Goal: Information Seeking & Learning: Check status

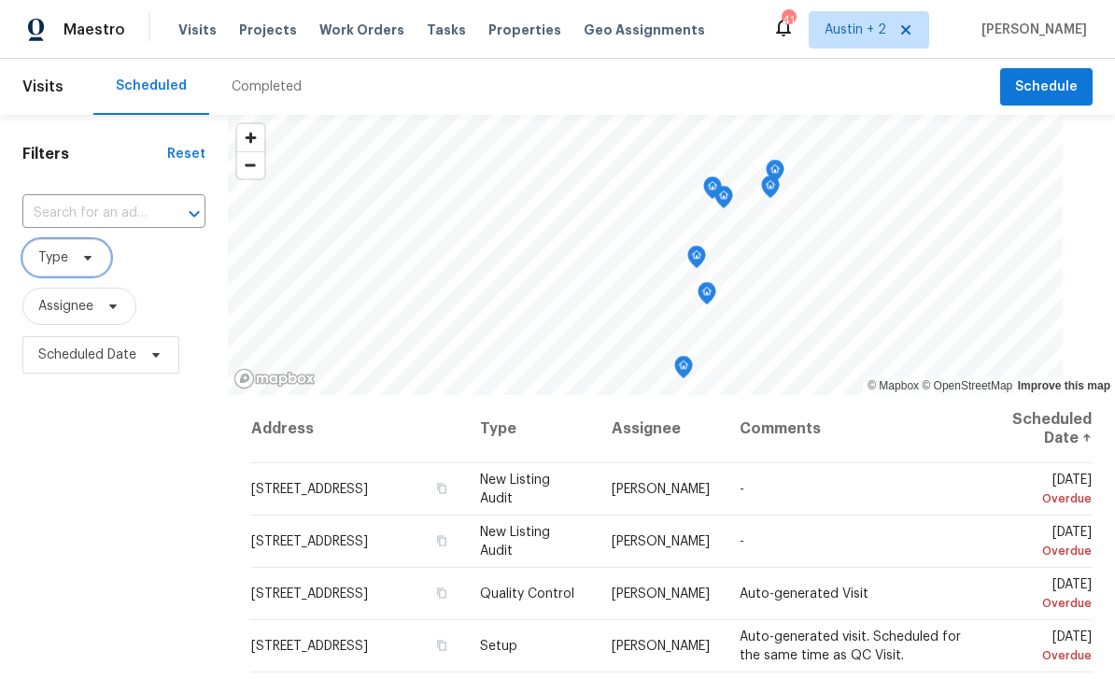
click at [73, 260] on span "Type" at bounding box center [66, 257] width 89 height 37
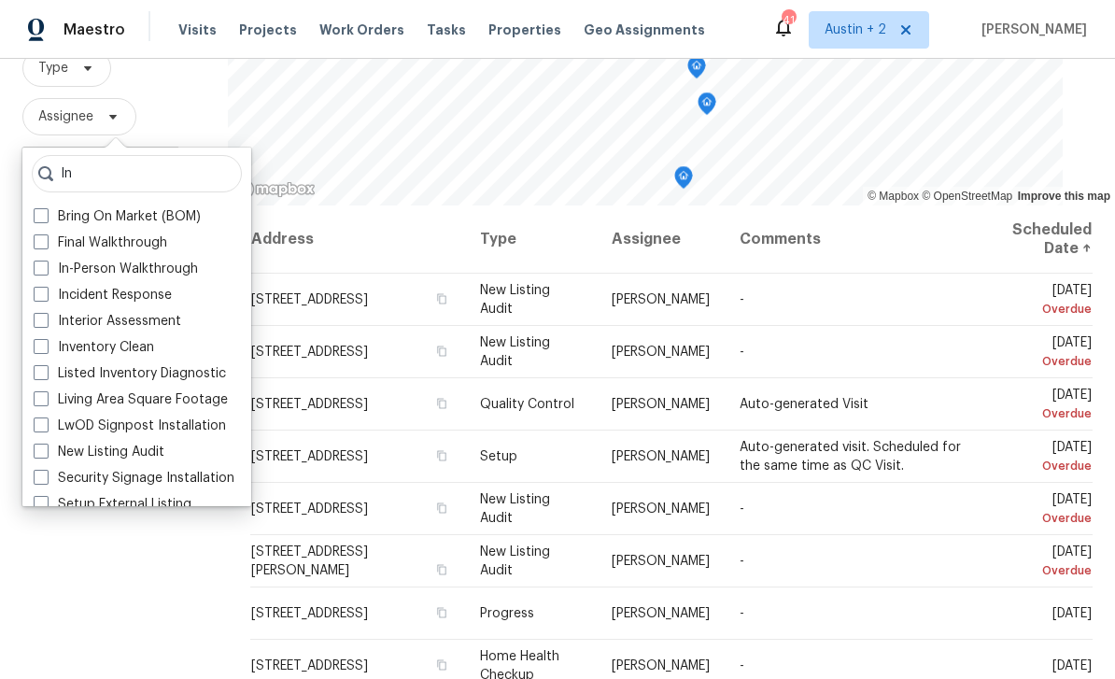
scroll to position [198, 0]
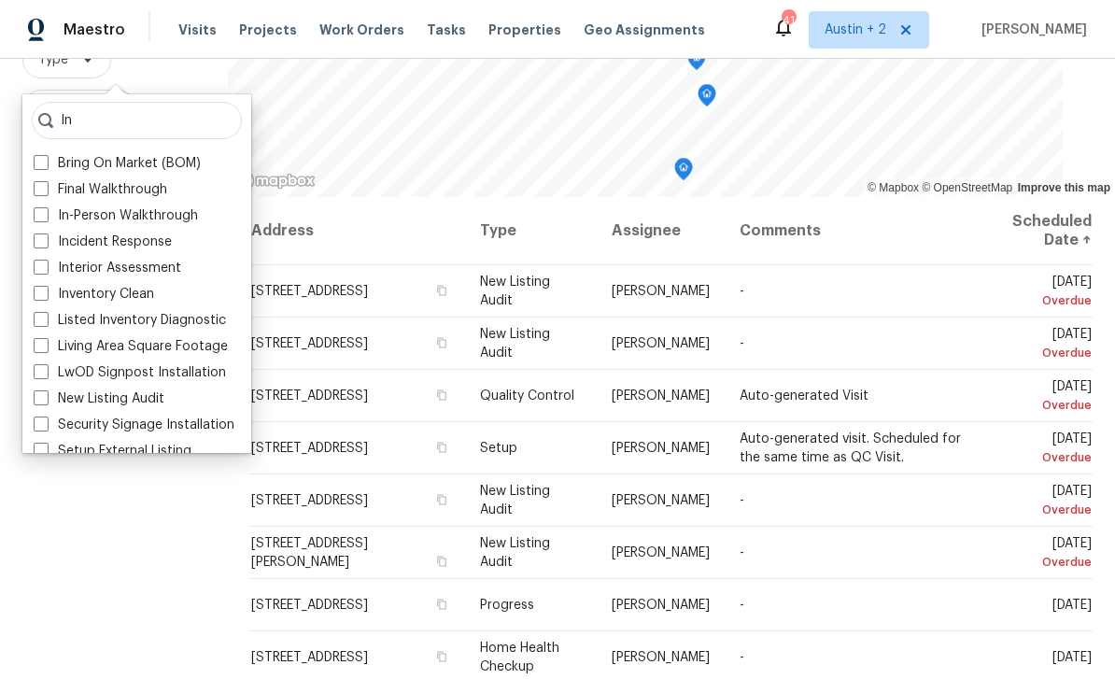
type input "In"
click at [174, 217] on label "In-Person Walkthrough" at bounding box center [116, 215] width 164 height 19
click at [46, 217] on input "In-Person Walkthrough" at bounding box center [40, 212] width 12 height 12
checkbox input "true"
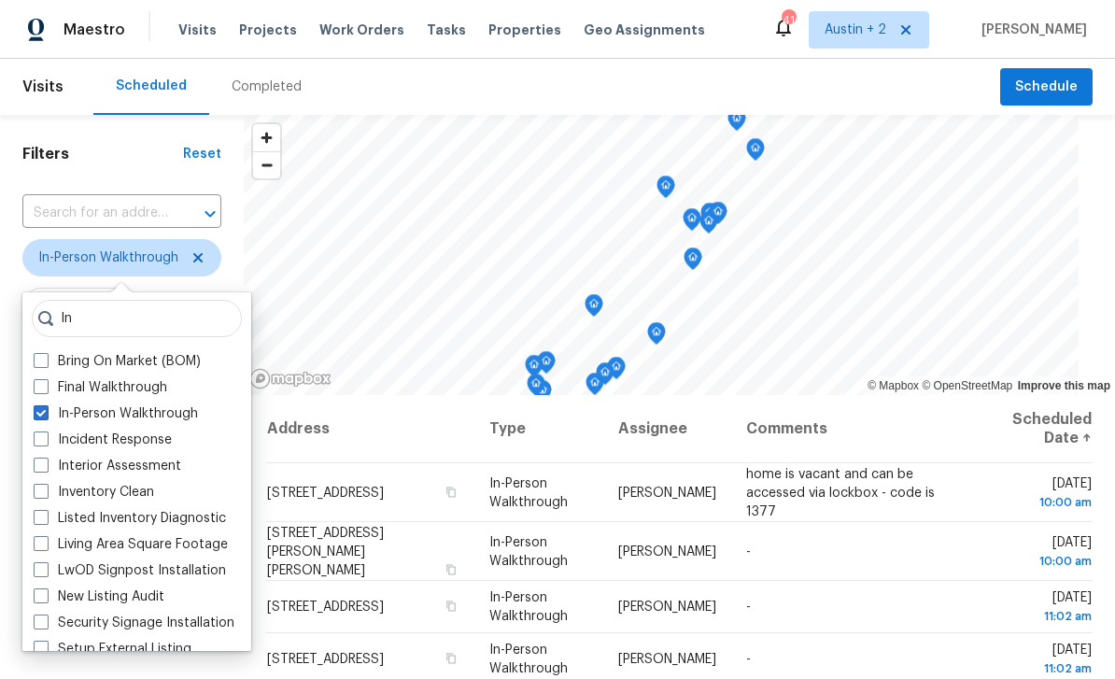
click at [613, 84] on div "Scheduled Completed" at bounding box center [546, 87] width 907 height 56
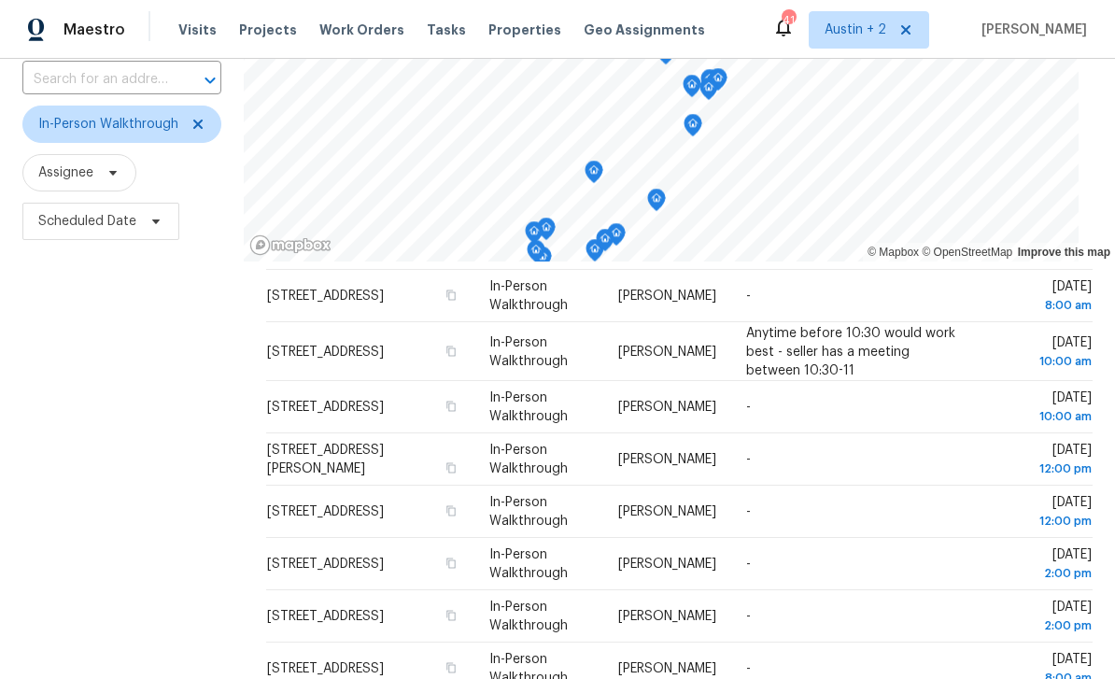
scroll to position [131, 0]
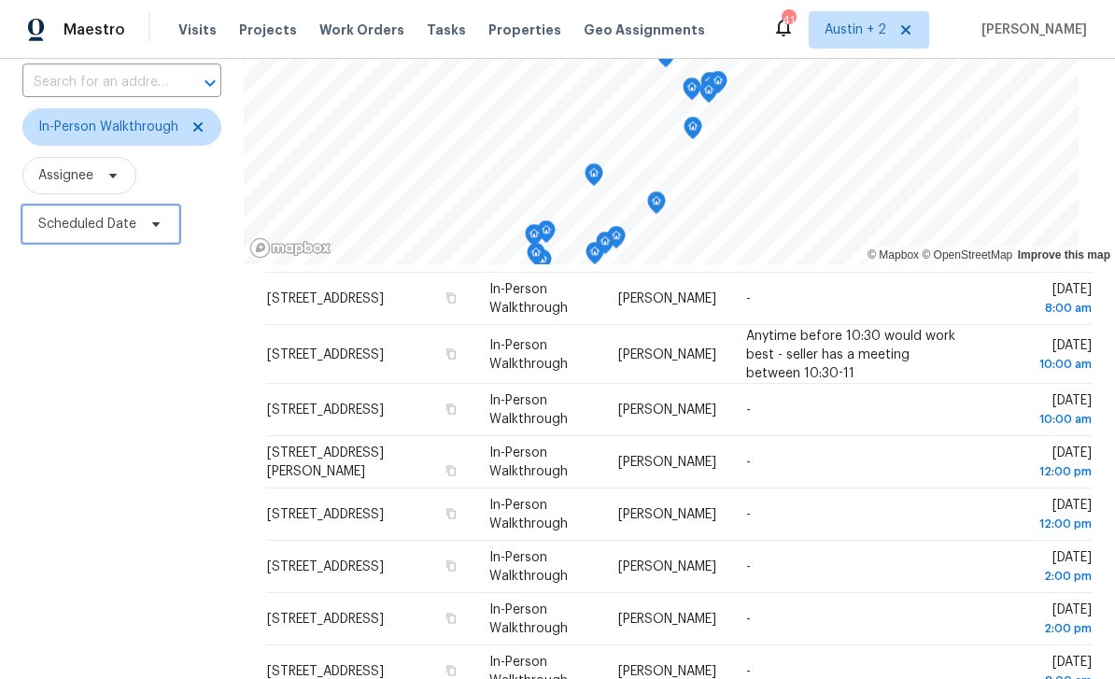
click at [51, 224] on span "Scheduled Date" at bounding box center [87, 224] width 98 height 19
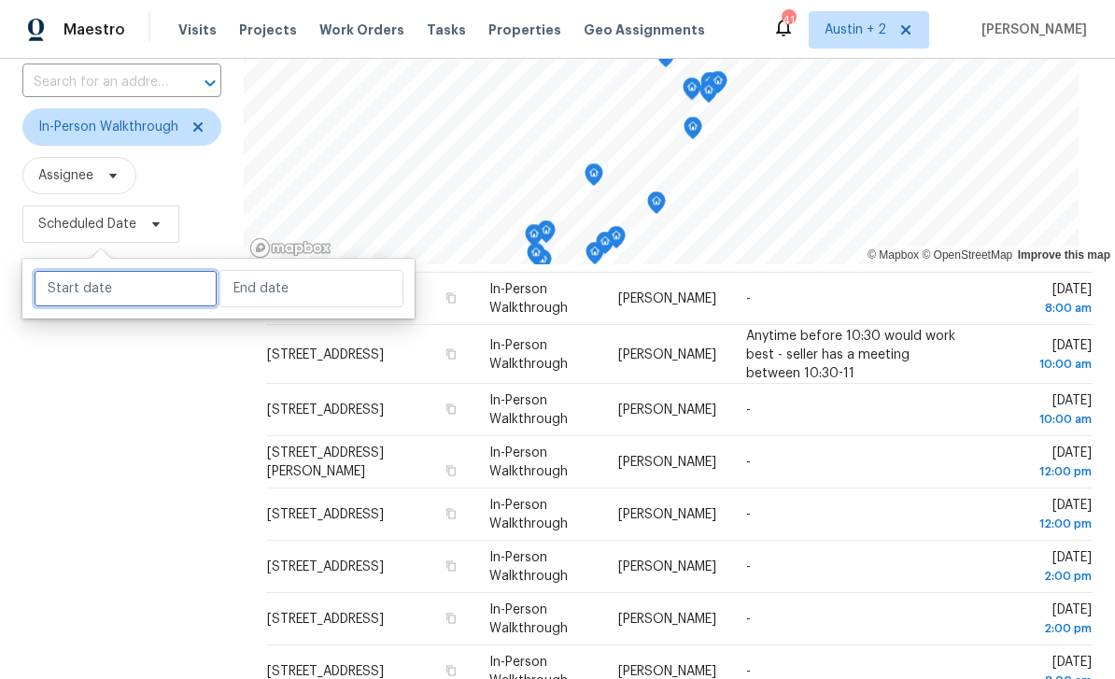
click at [66, 289] on input "text" at bounding box center [126, 288] width 184 height 37
select select "8"
select select "2025"
select select "9"
select select "2025"
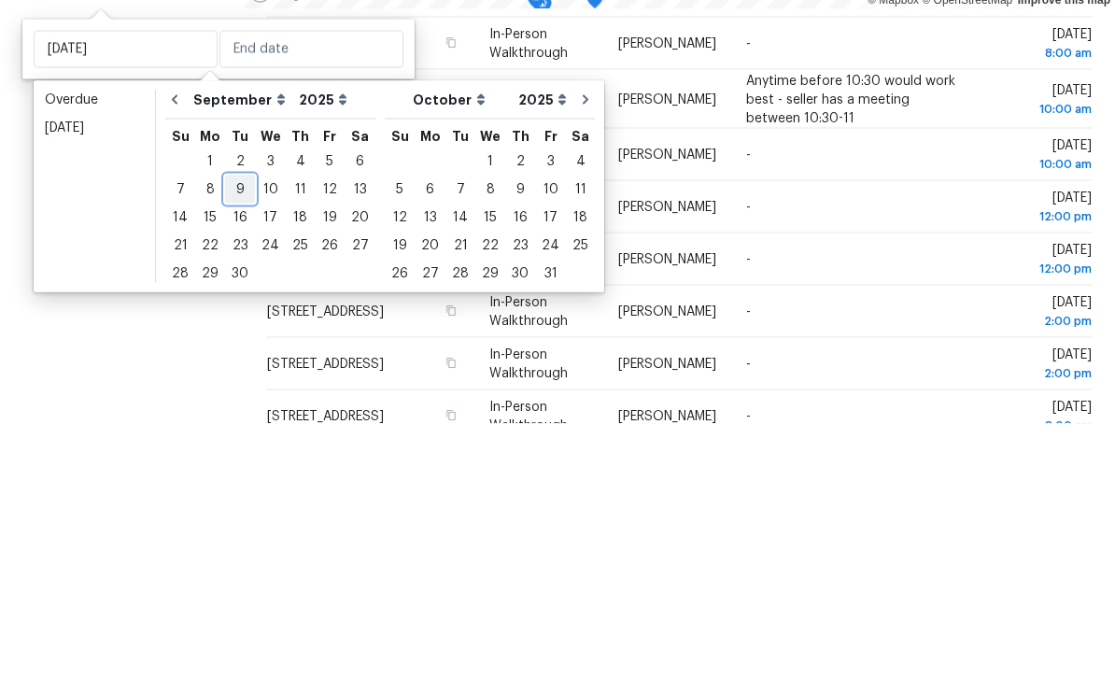
click at [226, 431] on div "9" at bounding box center [240, 444] width 30 height 26
type input "[DATE]"
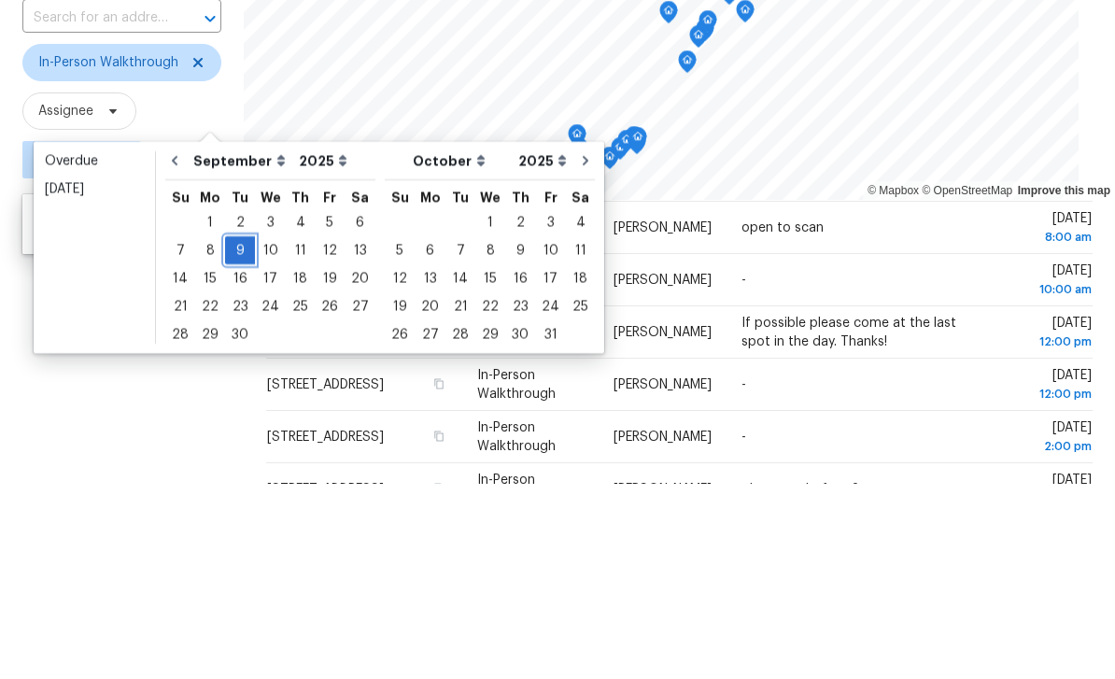
click at [234, 432] on div "9" at bounding box center [240, 445] width 30 height 26
type input "[DATE]"
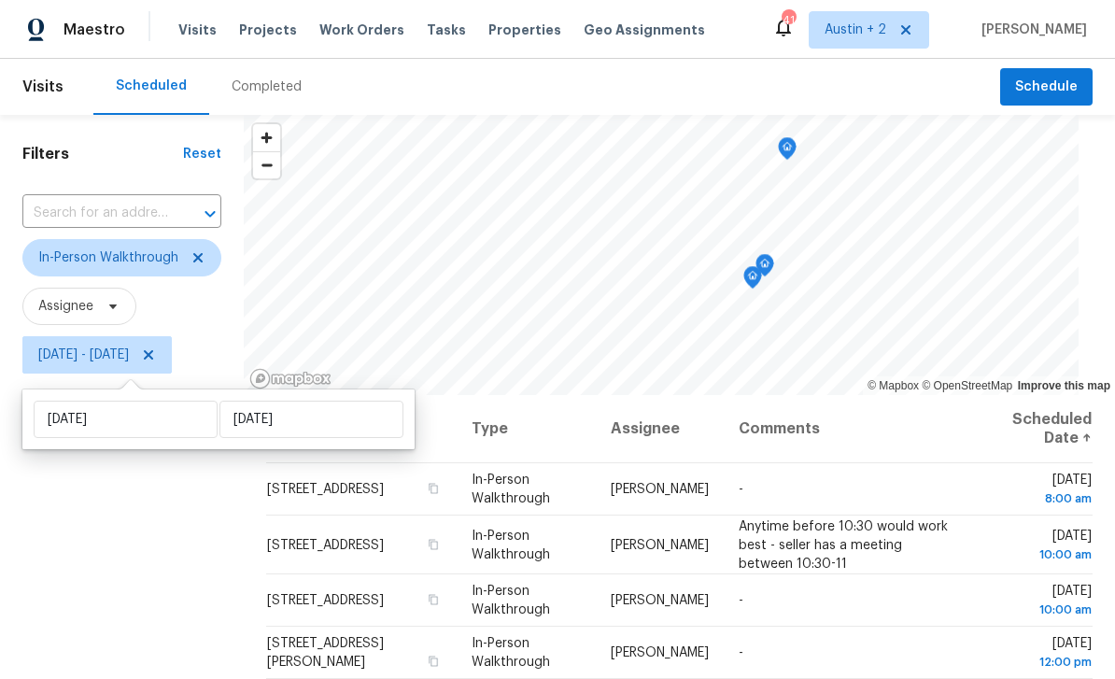
click at [89, 544] on div "Filters Reset ​ In-Person Walkthrough Assignee [DATE] - [DATE]" at bounding box center [122, 527] width 244 height 824
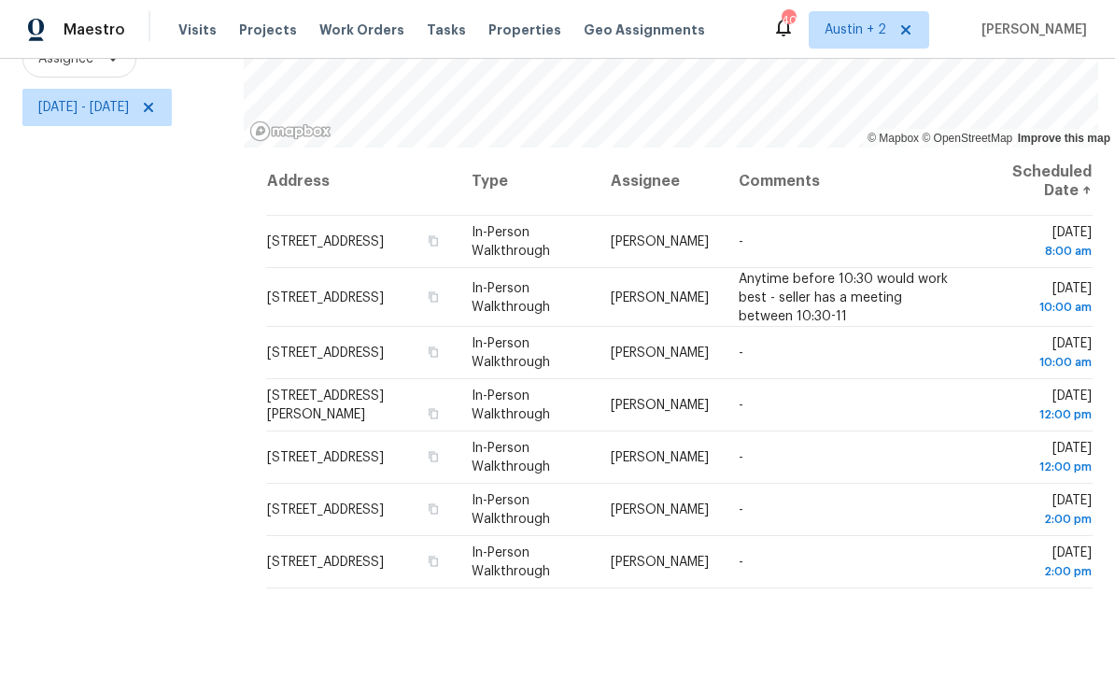
scroll to position [247, 0]
